Goal: Check status: Check status

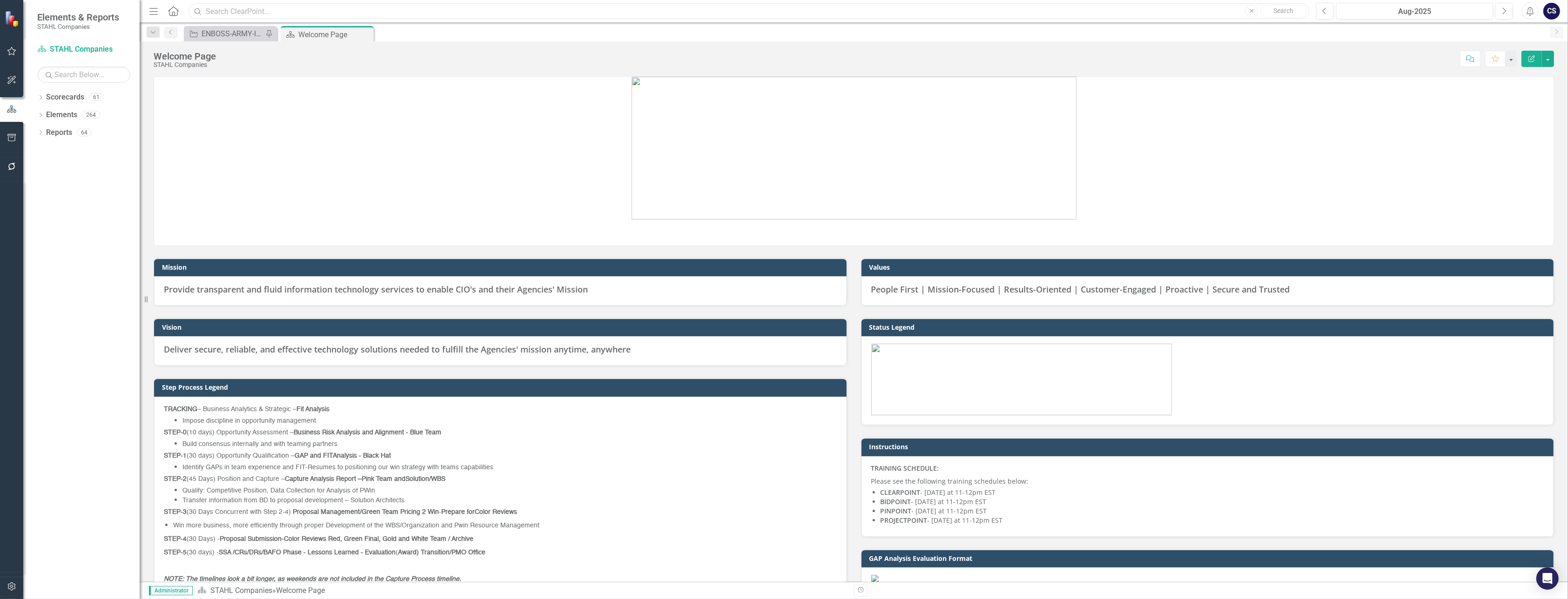
click at [227, 8] on input "text" at bounding box center [749, 12] width 1121 height 17
type input "PMS501"
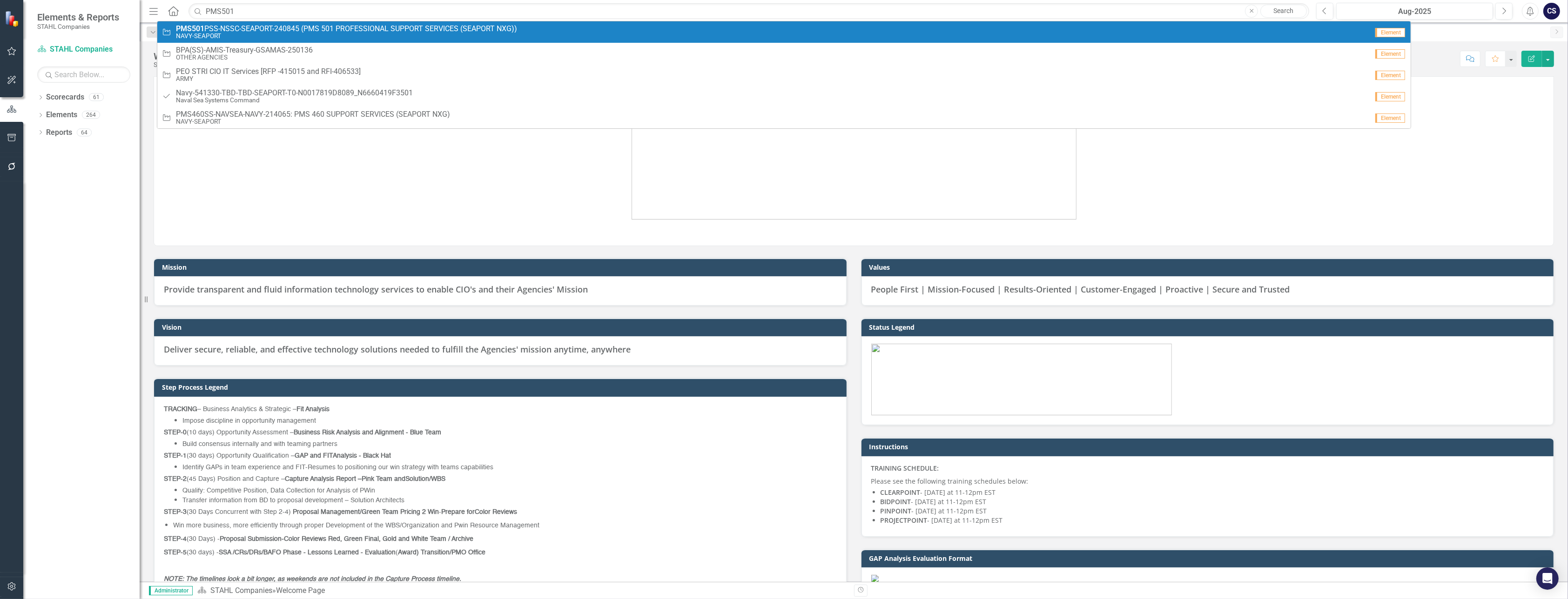
click at [235, 26] on span "PMS501 PSS-NSSC-SEAPORT-240845 (PMS 501 PROFESSIONAL SUPPORT SERVICES (SEAPORT …" at bounding box center [346, 29] width 341 height 8
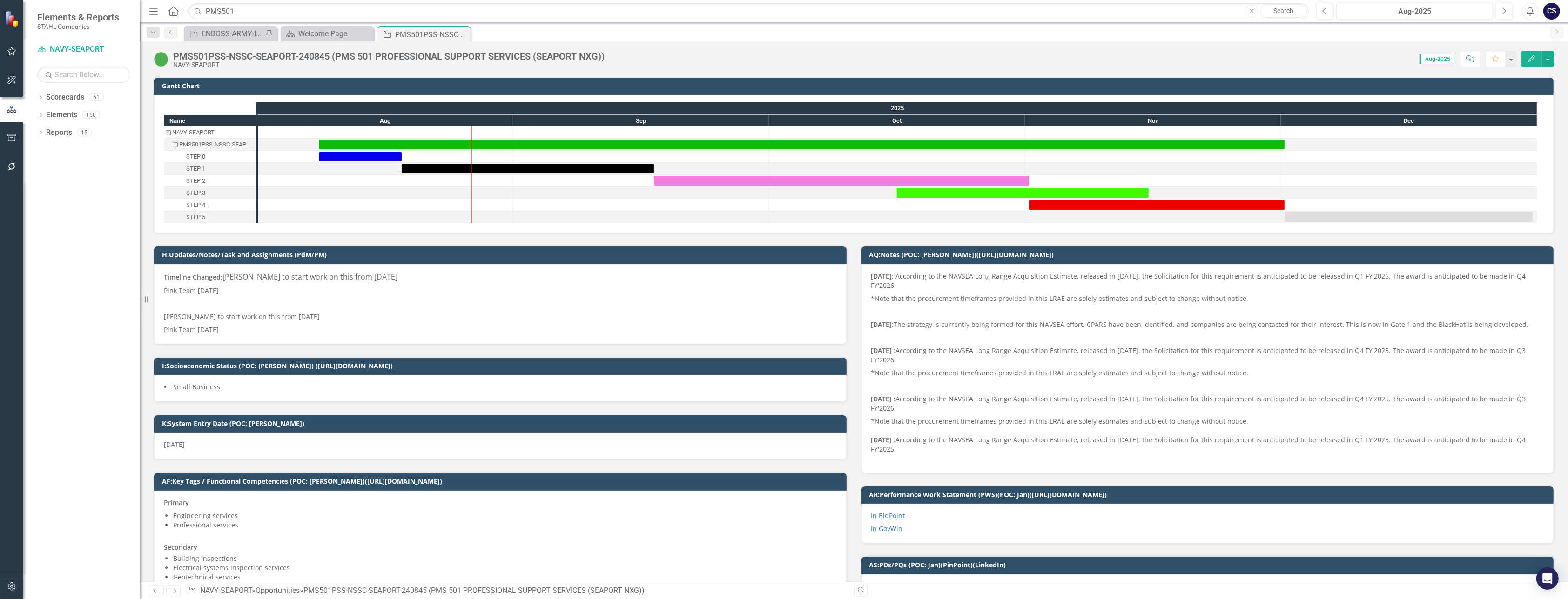
click at [1440, 56] on span "Aug-2025" at bounding box center [1437, 58] width 35 height 10
click at [1436, 60] on span "Aug-2025" at bounding box center [1437, 58] width 35 height 10
drag, startPoint x: 1436, startPoint y: 60, endPoint x: 1429, endPoint y: 55, distance: 8.6
click at [1429, 55] on span "Aug-2025" at bounding box center [1437, 58] width 35 height 10
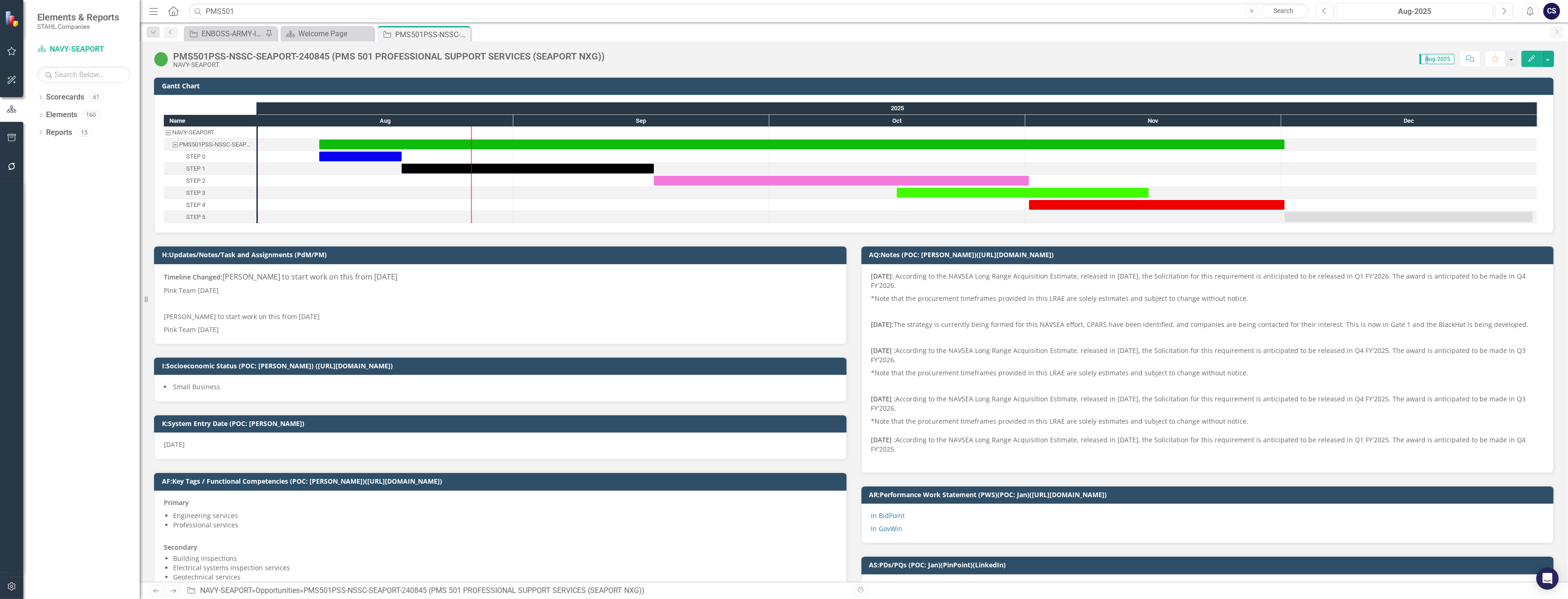
drag, startPoint x: 1429, startPoint y: 55, endPoint x: 1420, endPoint y: 71, distance: 18.4
click at [1420, 71] on div "PMS501PSS-NSSC-SEAPORT-240845 (PMS 501 PROFESSIONAL SUPPORT SERVICES (SEAPORT N…" at bounding box center [853, 312] width 1429 height 541
click at [1450, 60] on span "Aug-2025" at bounding box center [1437, 58] width 35 height 10
click at [1473, 11] on div "Aug-2025" at bounding box center [1415, 12] width 151 height 11
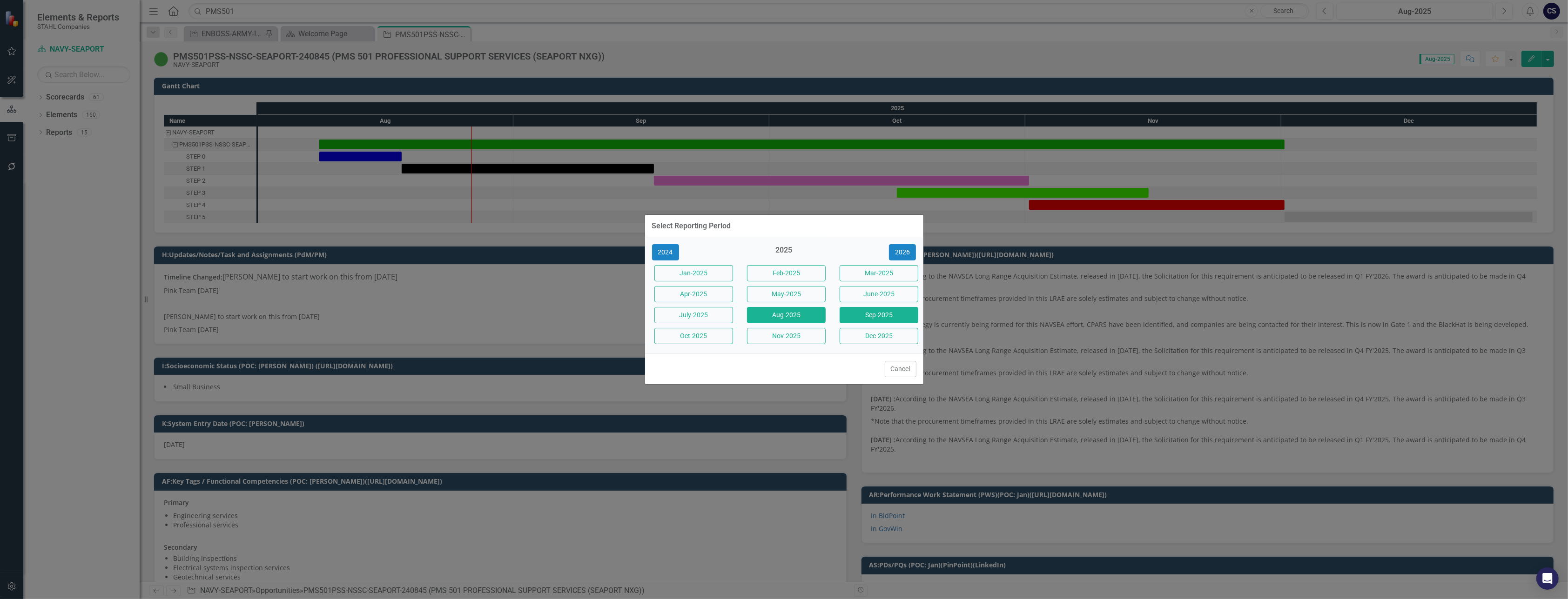
click at [864, 314] on button "Sep-2025" at bounding box center [878, 316] width 78 height 17
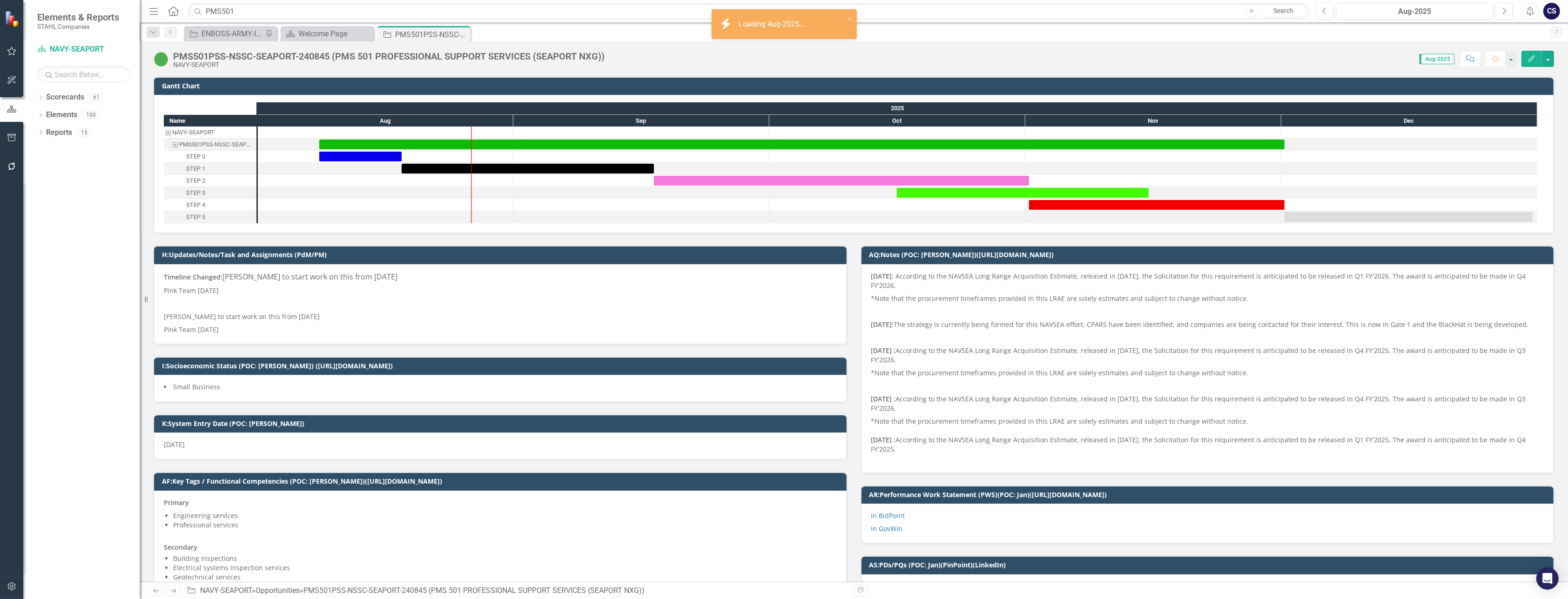
click at [658, 321] on p "[PERSON_NAME] to start work on this from [DATE]" at bounding box center [500, 317] width 673 height 13
